Goal: Check status

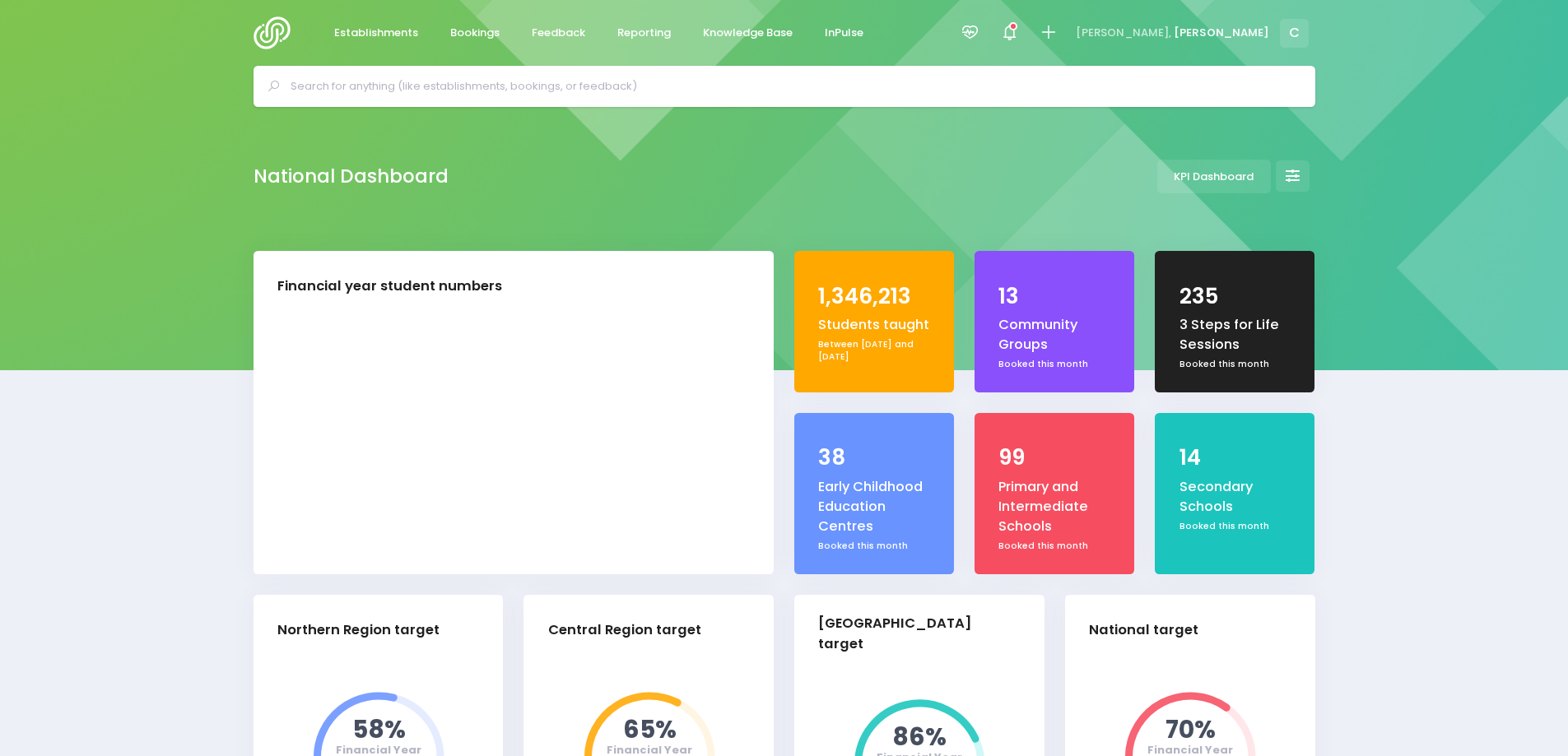
select select "5"
click at [478, 32] on span "Bookings" at bounding box center [474, 33] width 49 height 16
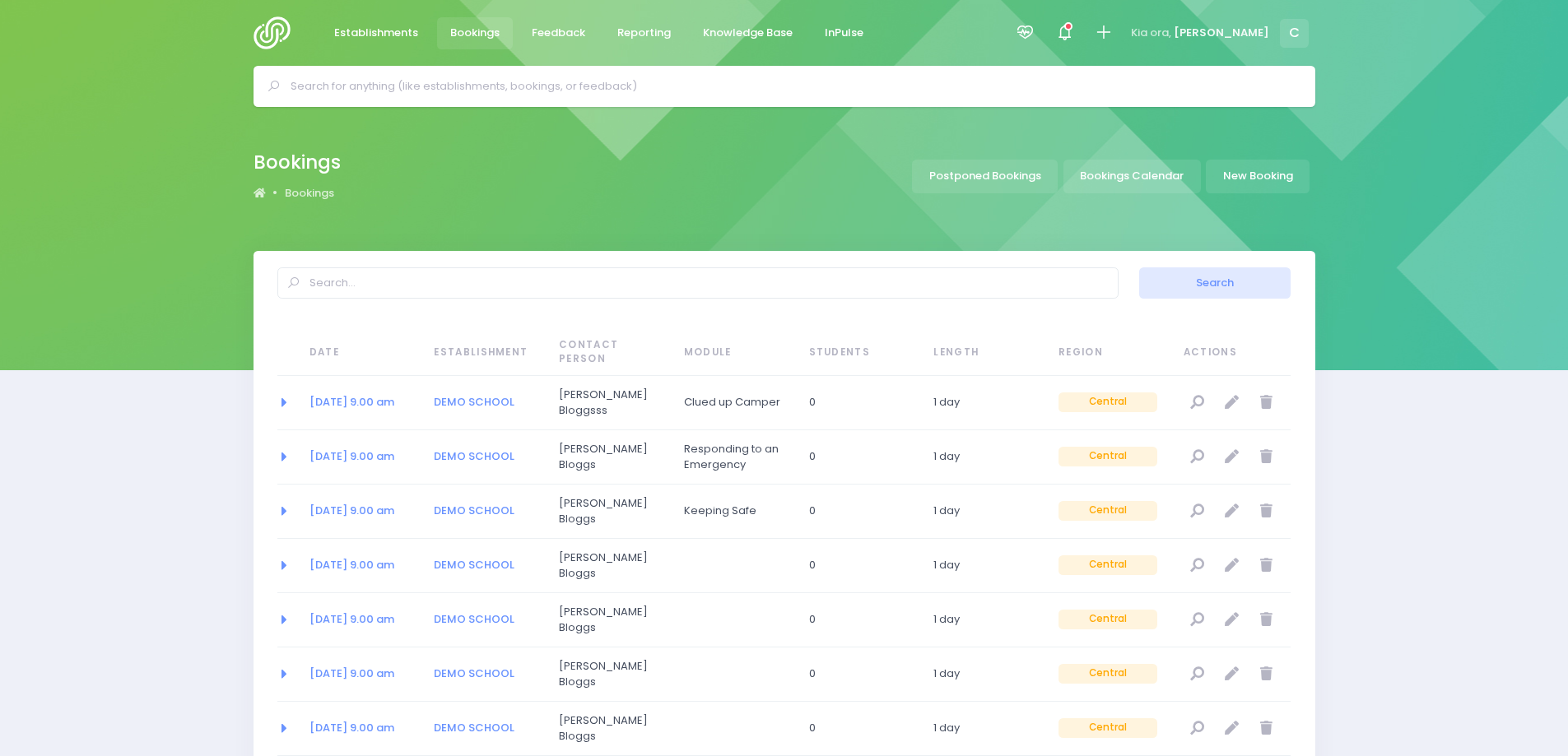
select select "20"
click at [475, 32] on span "Bookings" at bounding box center [474, 33] width 49 height 16
select select "20"
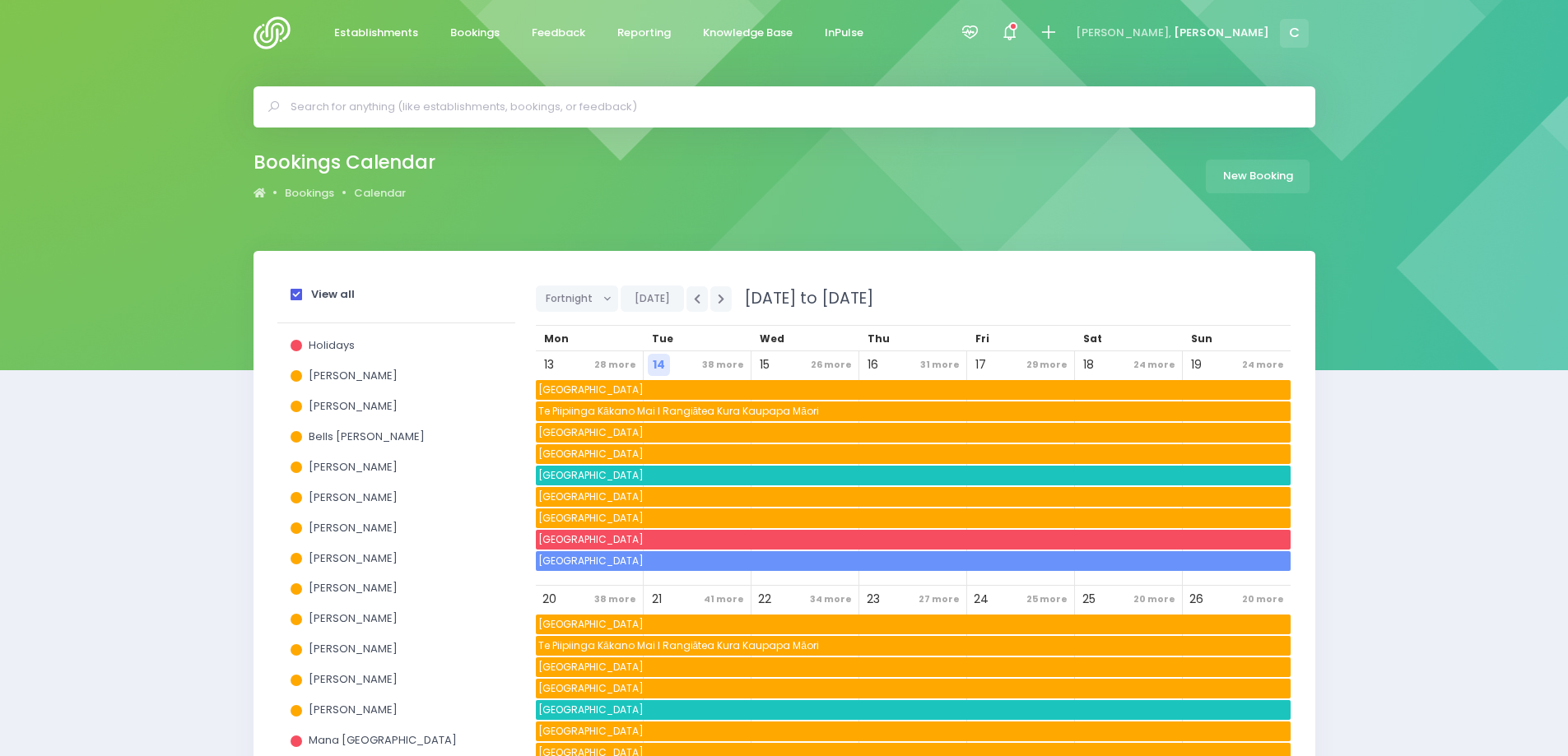
click at [293, 341] on span at bounding box center [297, 345] width 12 height 12
click at [0, 0] on input "Holidays" at bounding box center [0, 0] width 0 height 0
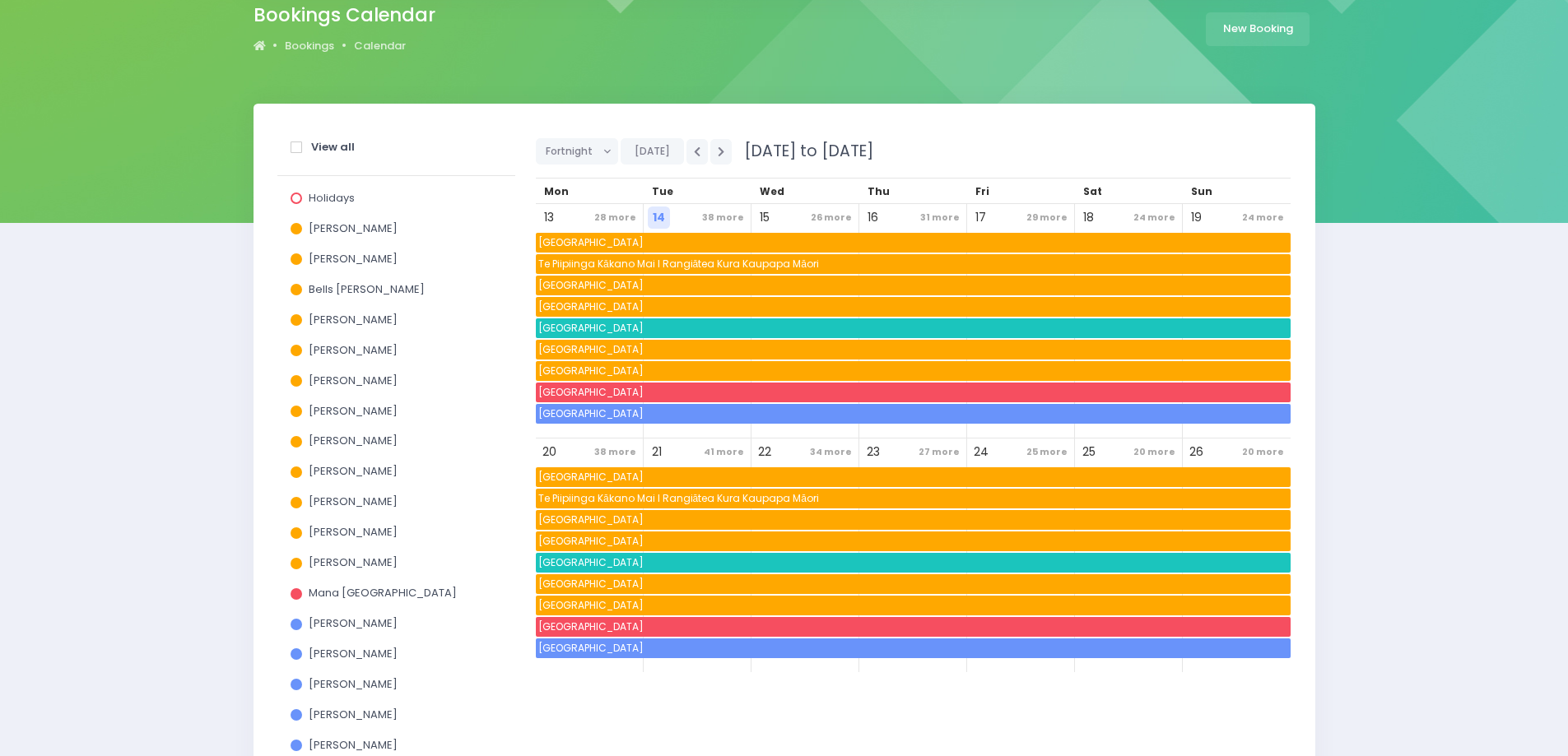
scroll to position [165, 0]
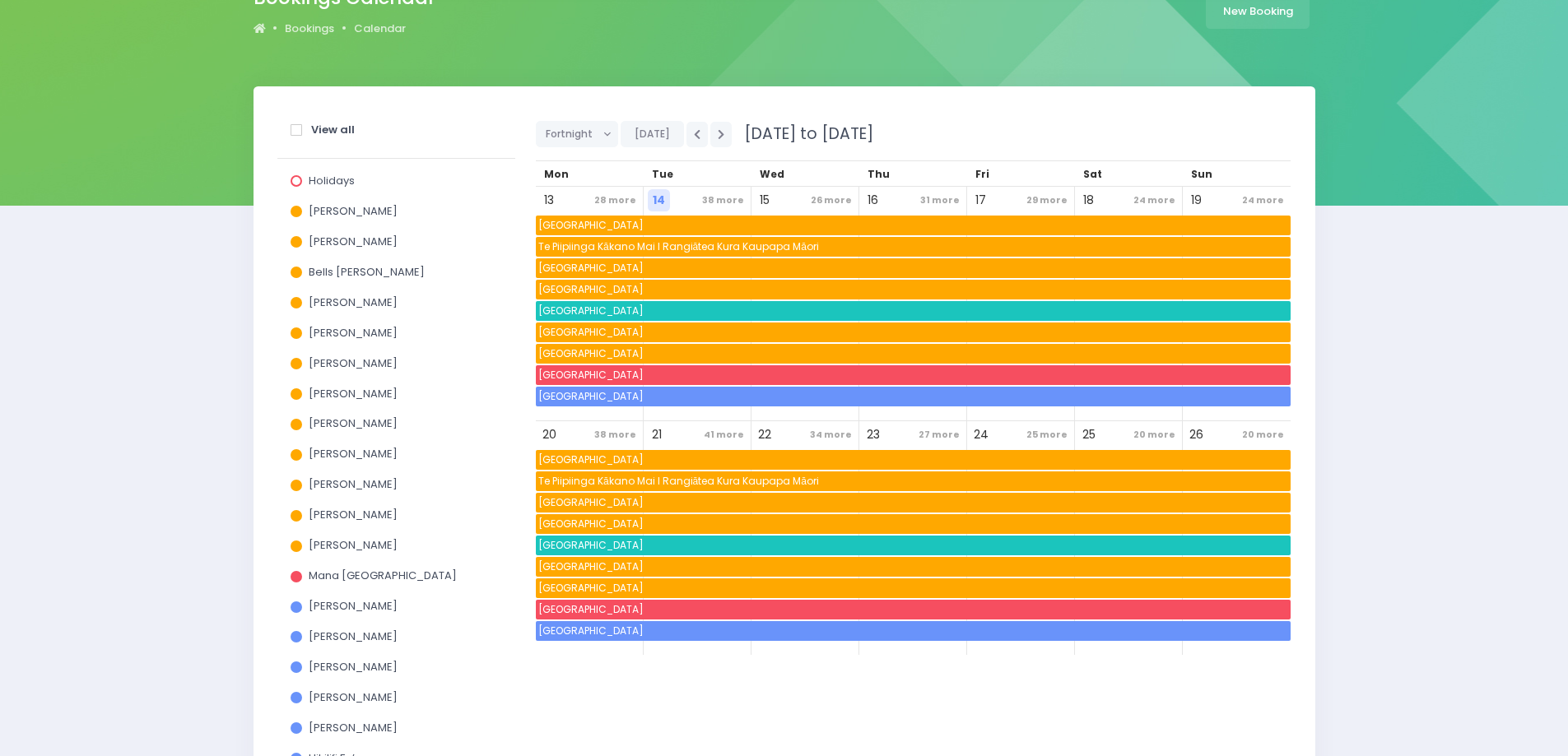
click at [298, 182] on span at bounding box center [297, 181] width 12 height 12
click at [0, 0] on input "Holidays" at bounding box center [0, 0] width 0 height 0
click at [297, 130] on span at bounding box center [297, 130] width 12 height 12
click at [0, 0] on input "View all" at bounding box center [0, 0] width 0 height 0
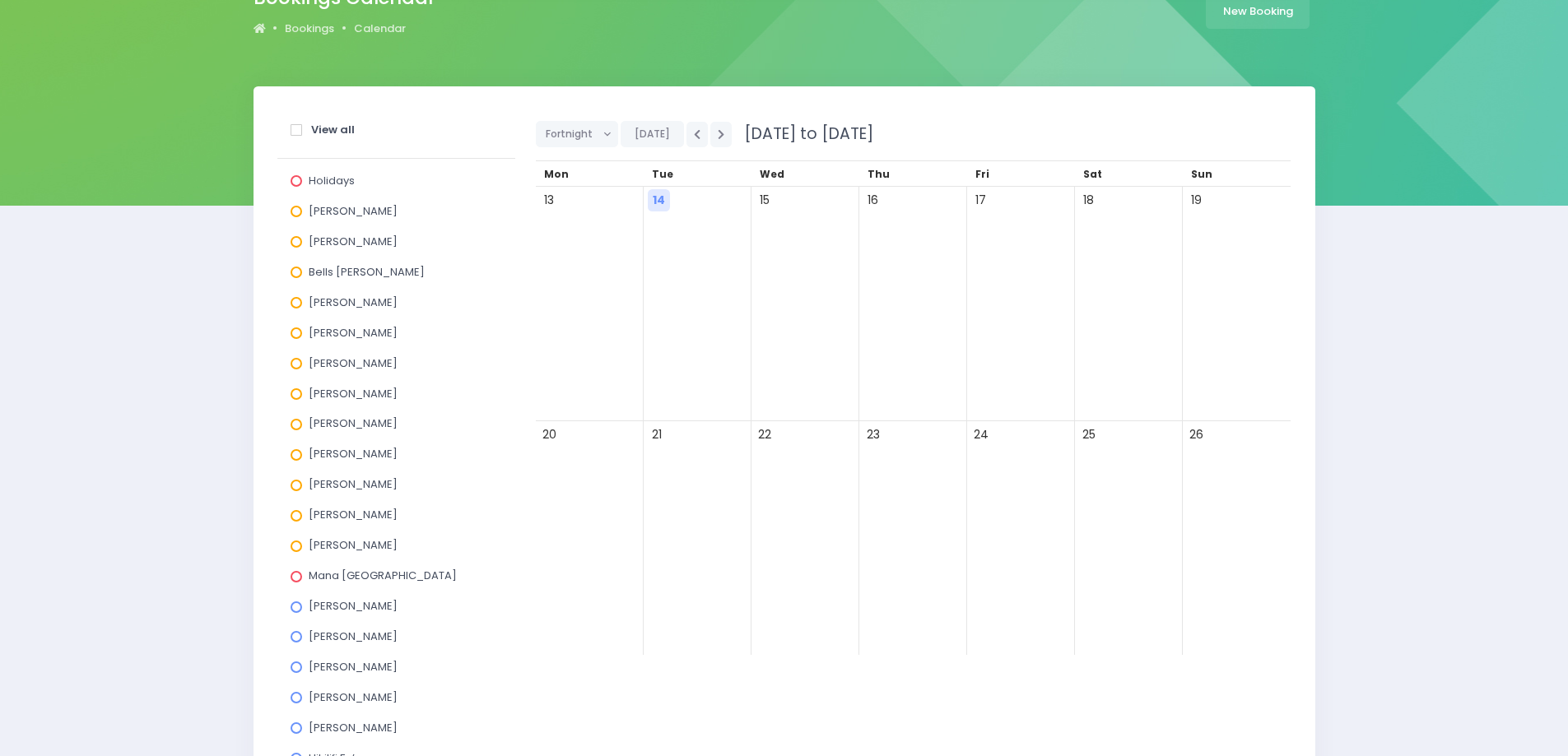
click at [297, 335] on span at bounding box center [297, 333] width 12 height 12
click at [0, 0] on input "[PERSON_NAME]" at bounding box center [0, 0] width 0 height 0
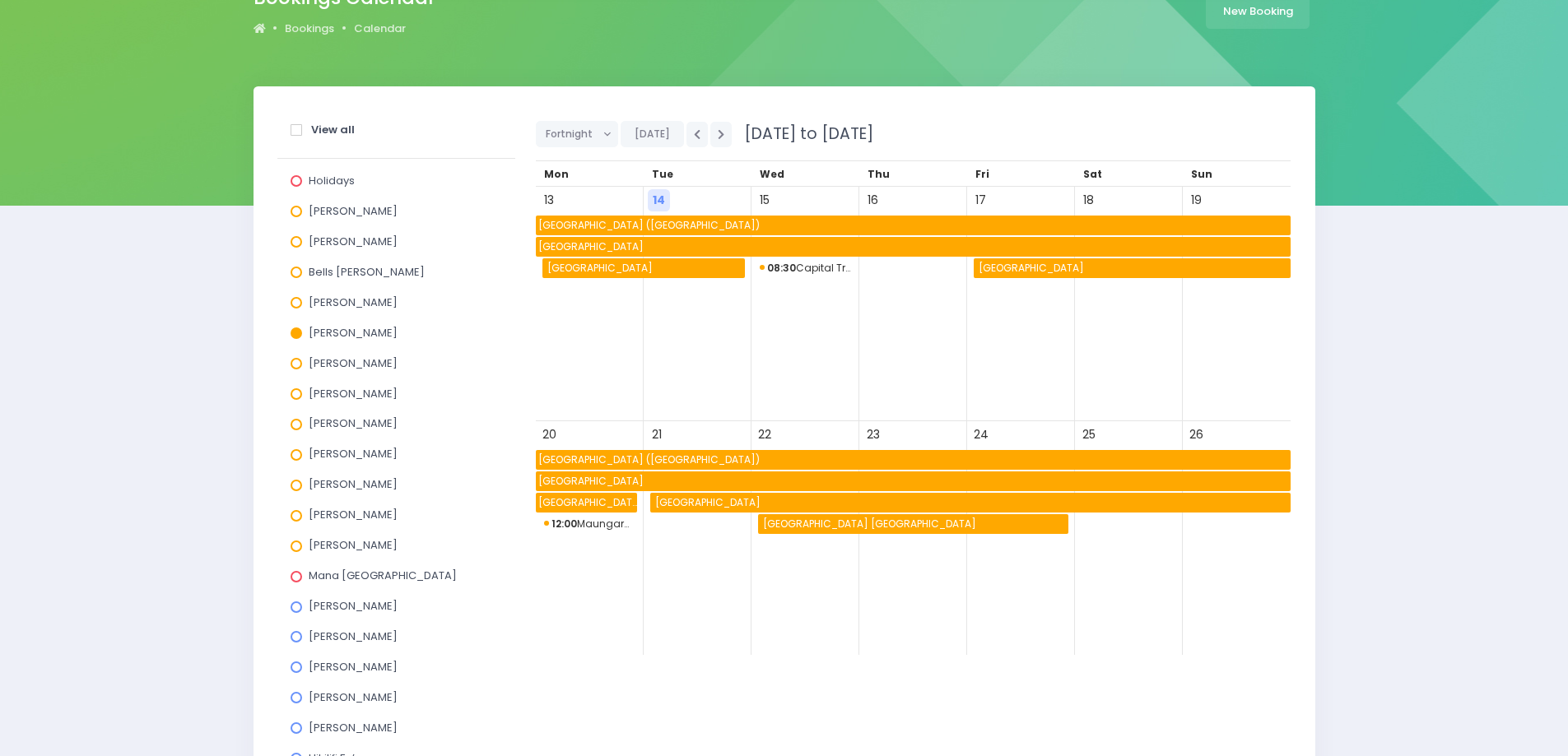
click at [809, 270] on span "08:30 Capital Training" at bounding box center [805, 268] width 91 height 20
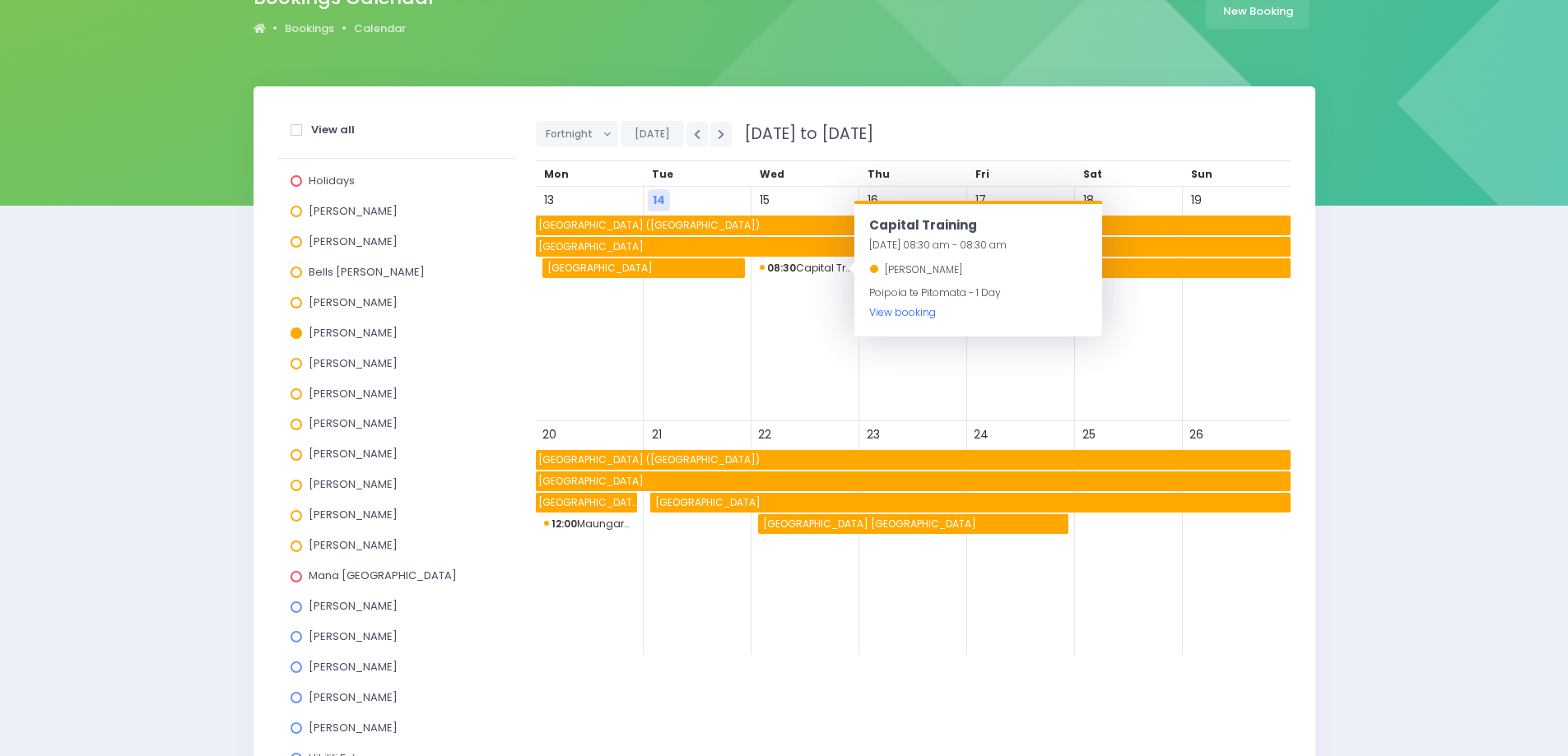
click at [908, 311] on link "View booking" at bounding box center [902, 312] width 66 height 14
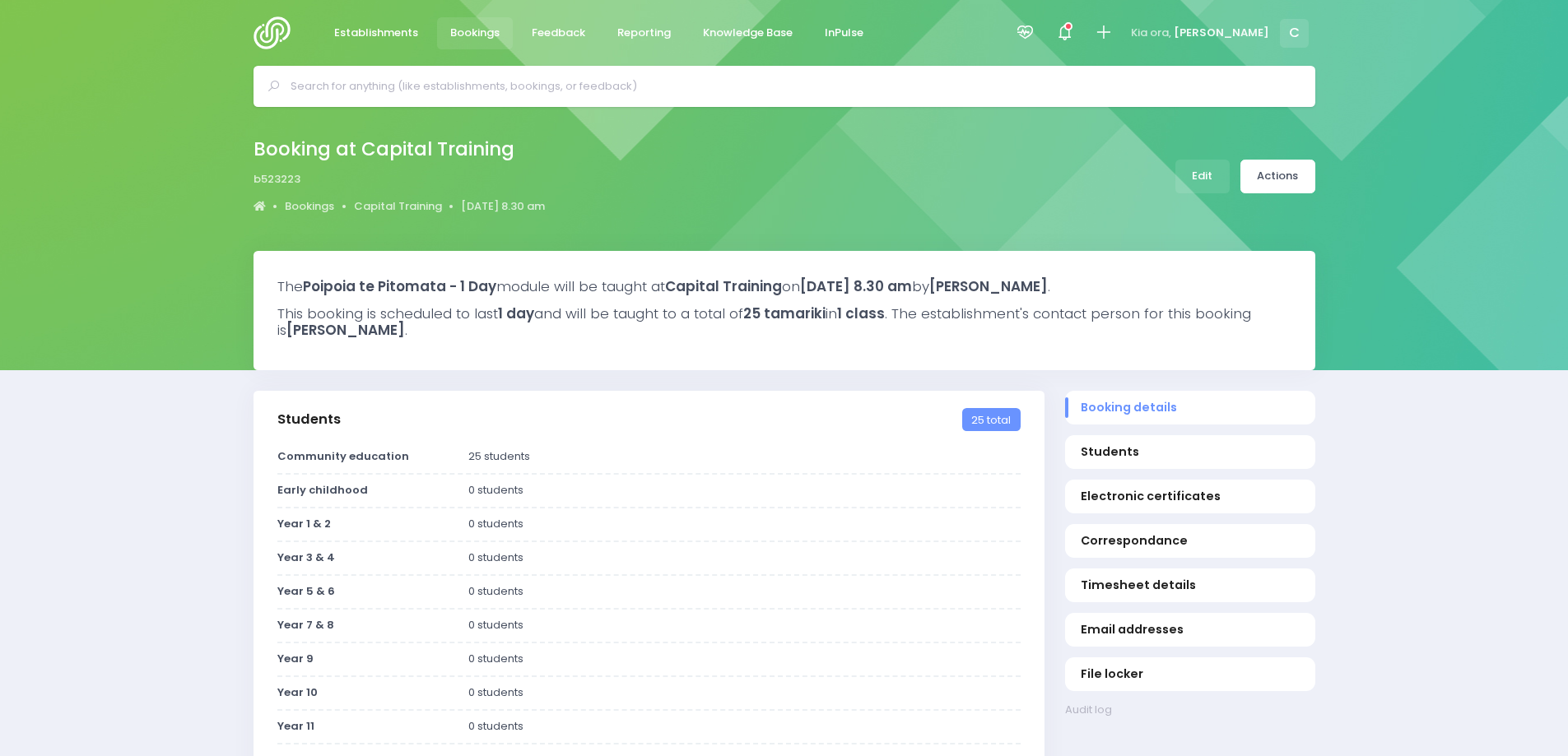
select select "5"
